Goal: Task Accomplishment & Management: Use online tool/utility

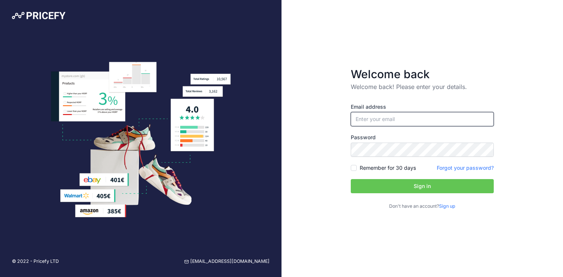
click at [389, 122] on input "email" at bounding box center [422, 119] width 143 height 14
type input "[EMAIL_ADDRESS][DOMAIN_NAME]"
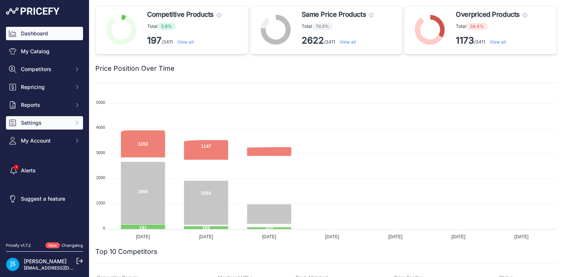
click at [68, 125] on span "Settings" at bounding box center [45, 122] width 49 height 7
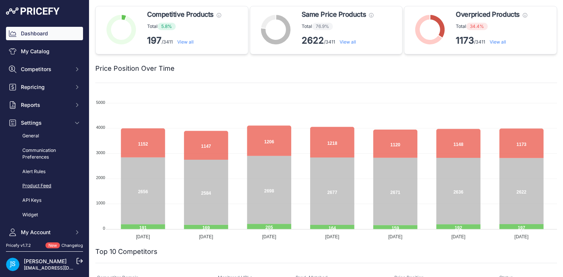
click at [45, 190] on link "Product Feed" at bounding box center [44, 185] width 77 height 13
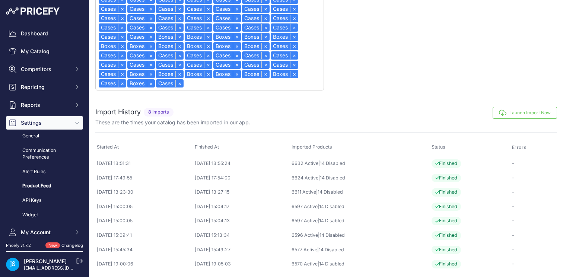
scroll to position [578, 0]
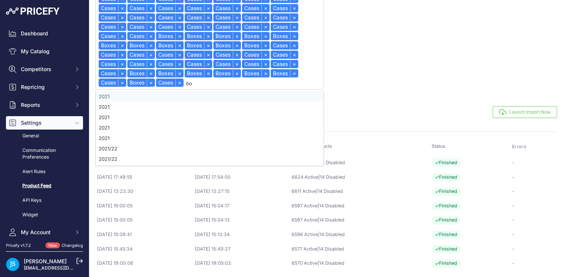
type input "box"
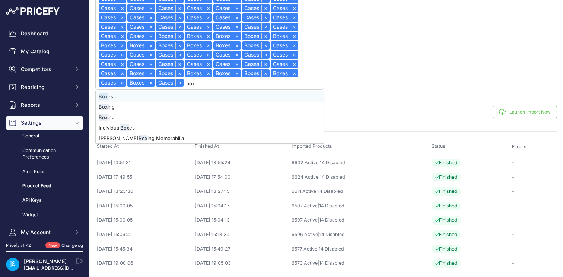
click at [155, 94] on div "Box es" at bounding box center [210, 96] width 228 height 10
select select "{"id":93,"name":"Boxes"}"
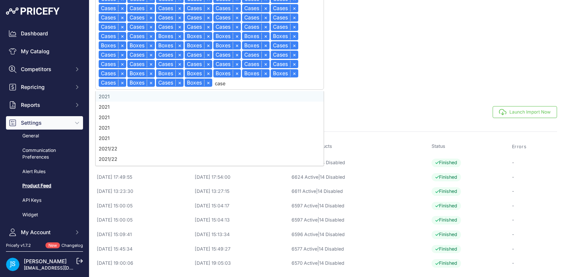
type input "cases"
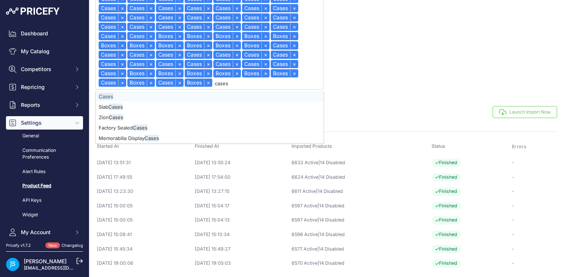
click at [104, 96] on span "Cases" at bounding box center [106, 96] width 15 height 7
select select "{"id":93,"name":"Boxes"}"
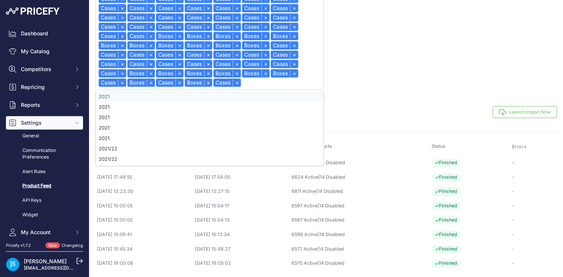
click at [385, 109] on div "Launch Import Now" at bounding box center [366, 112] width 380 height 12
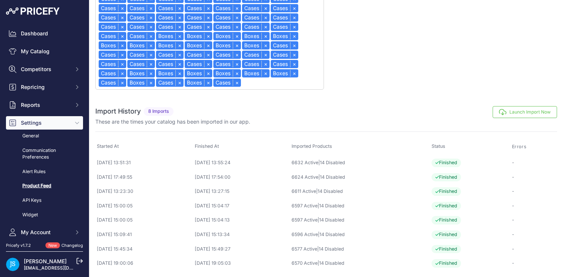
click at [270, 165] on td "[DATE] 13:55:24" at bounding box center [241, 163] width 97 height 15
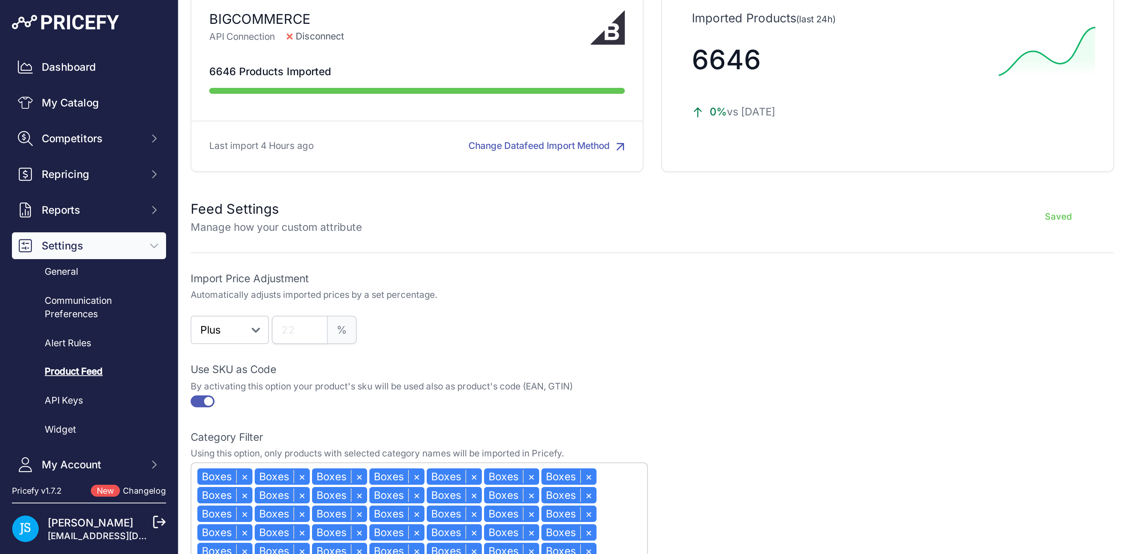
scroll to position [0, 0]
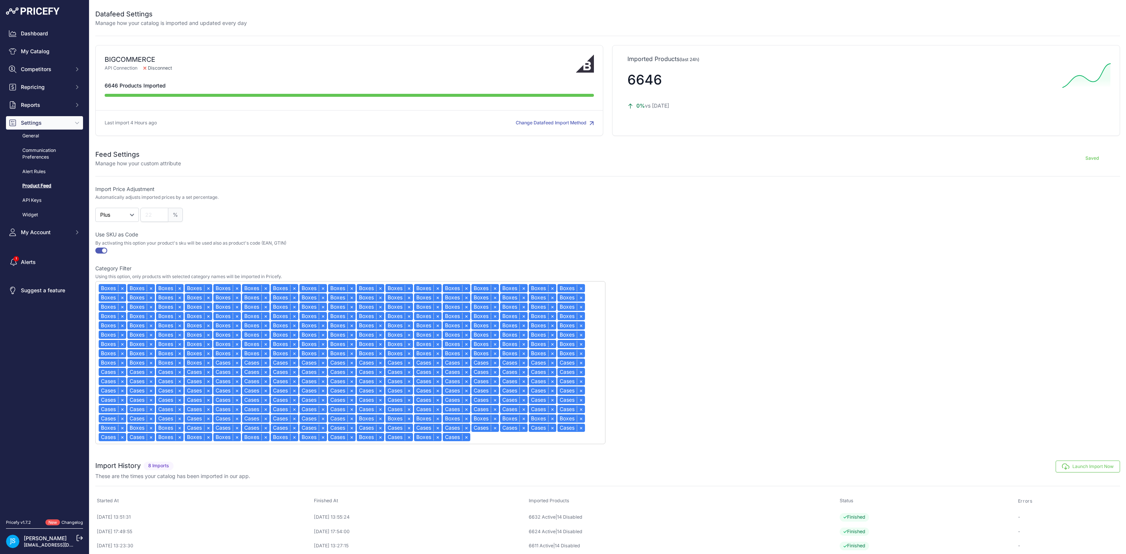
click at [562, 277] on div at bounding box center [865, 349] width 510 height 189
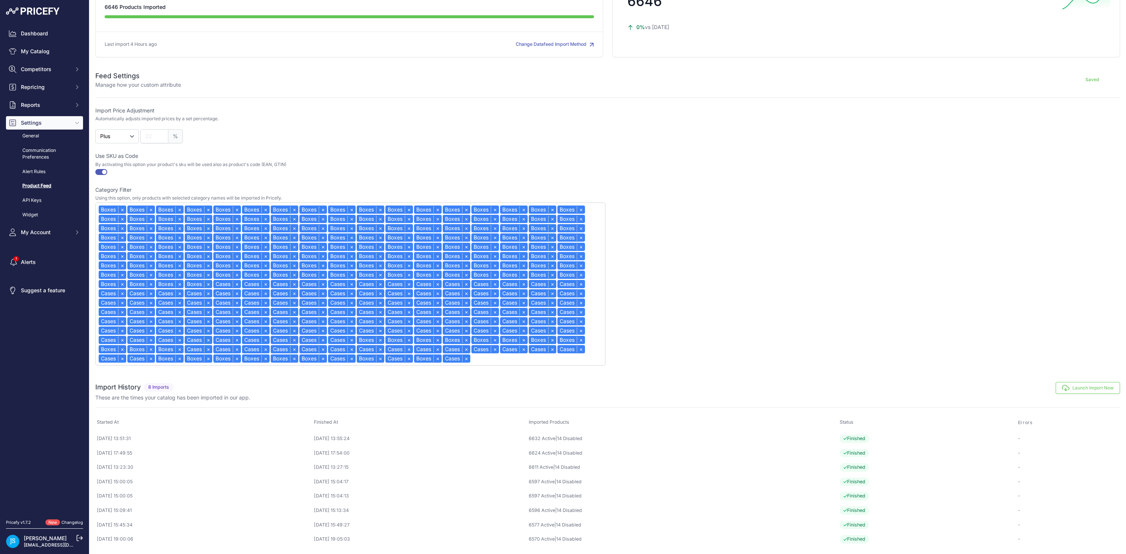
click at [562, 277] on button "Launch Import Now" at bounding box center [1087, 388] width 64 height 12
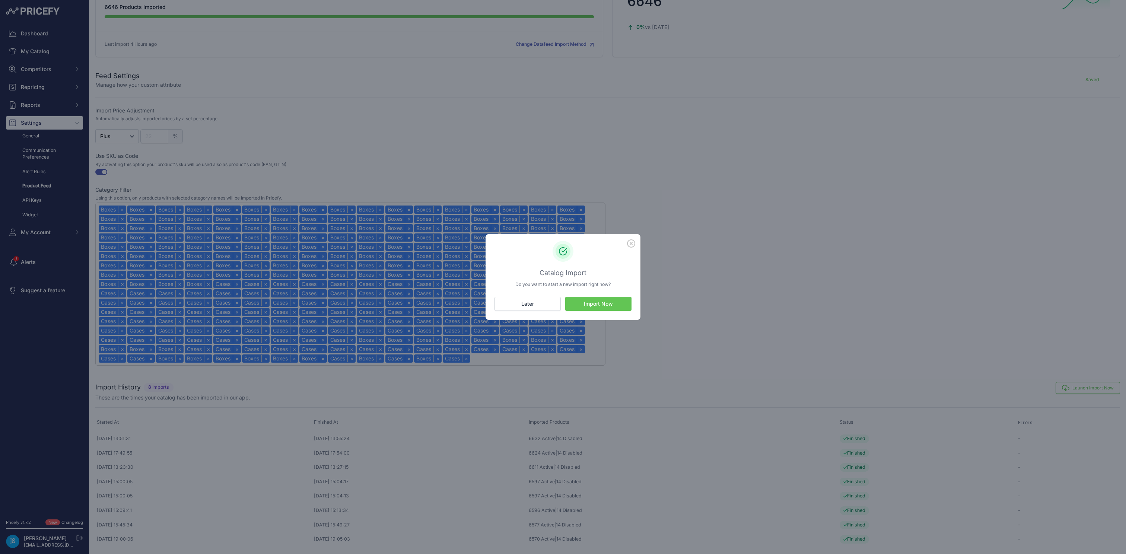
click at [562, 277] on button "Import Now" at bounding box center [598, 304] width 66 height 14
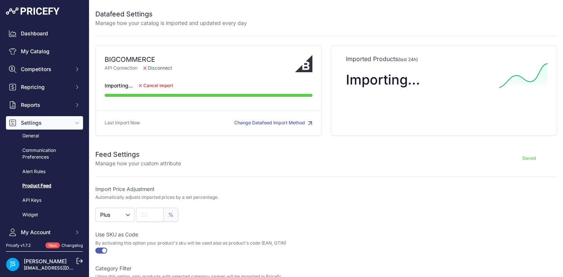
click at [365, 164] on div "Saved" at bounding box center [369, 158] width 376 height 18
